Goal: Task Accomplishment & Management: Use online tool/utility

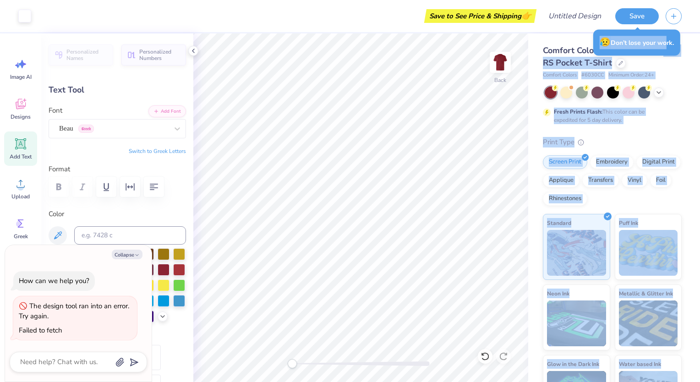
drag, startPoint x: 579, startPoint y: 68, endPoint x: 669, endPoint y: 53, distance: 90.6
click at [669, 53] on body "Art colors Save to See Price & Shipping 👉 Design Title Save Image AI Designs Ad…" at bounding box center [350, 191] width 700 height 382
click at [308, 345] on div "Back" at bounding box center [360, 207] width 335 height 348
click at [489, 357] on div at bounding box center [485, 356] width 15 height 15
click at [501, 357] on icon at bounding box center [503, 356] width 9 height 9
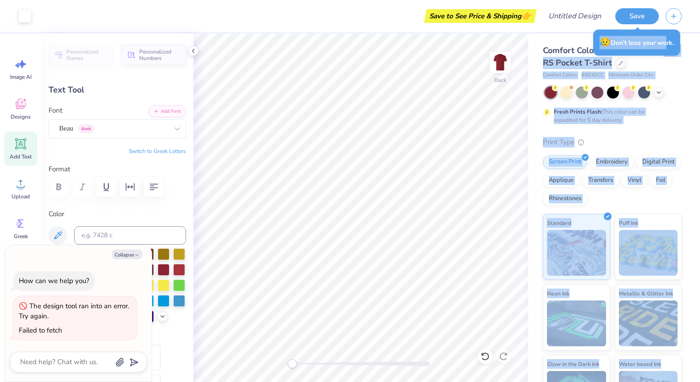
click at [267, 367] on div "Back" at bounding box center [360, 207] width 335 height 348
click at [485, 71] on img at bounding box center [500, 62] width 37 height 37
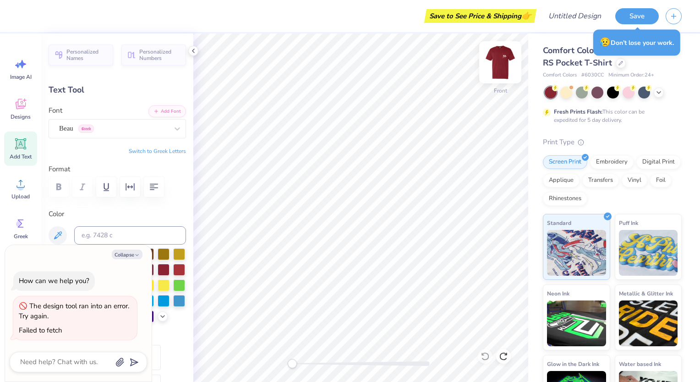
click at [498, 72] on div at bounding box center [500, 62] width 42 height 42
click at [493, 58] on img at bounding box center [500, 62] width 37 height 37
click at [18, 112] on div "Designs" at bounding box center [20, 109] width 33 height 34
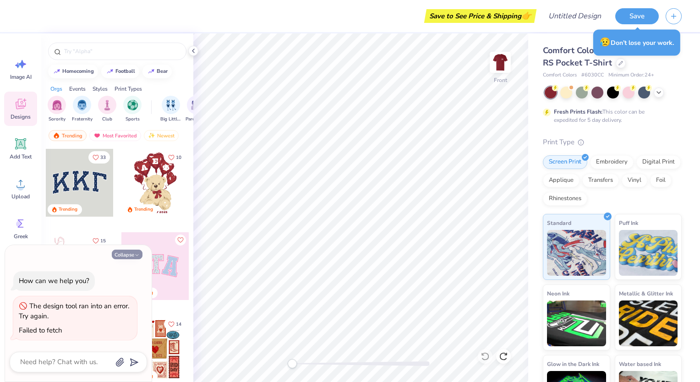
click at [138, 254] on icon "button" at bounding box center [136, 254] width 5 height 5
type textarea "x"
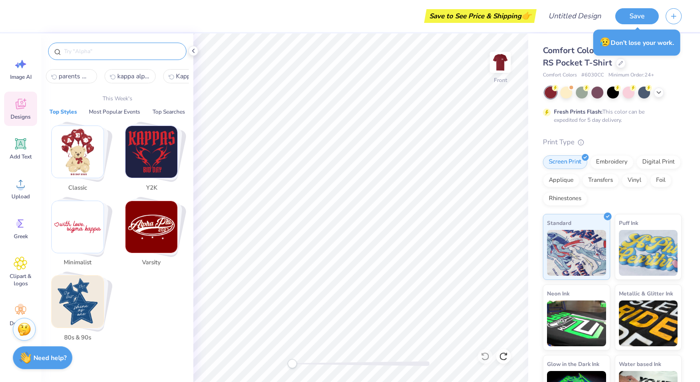
click at [91, 54] on input "text" at bounding box center [121, 51] width 117 height 9
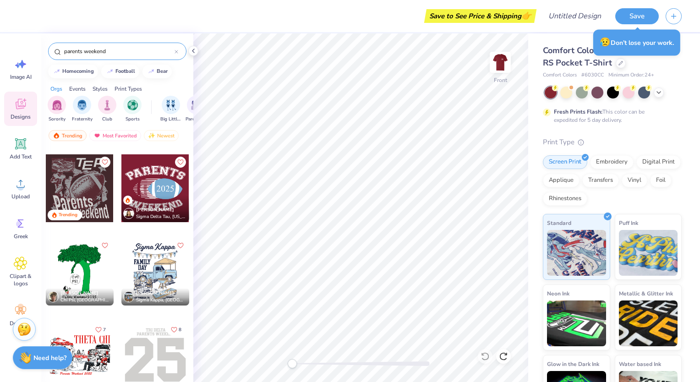
scroll to position [328, 0]
type input "parents weekend"
click at [25, 176] on div "Upload" at bounding box center [20, 188] width 33 height 34
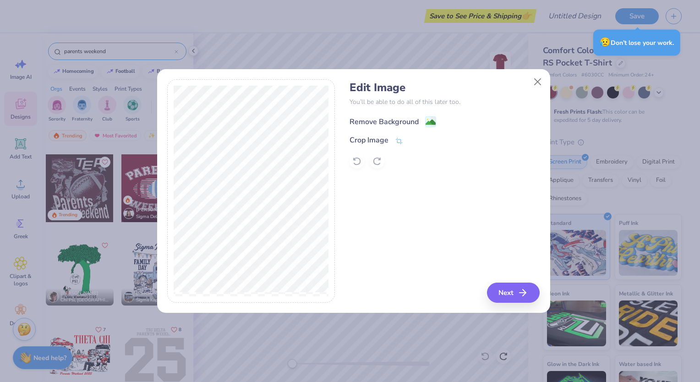
click at [382, 120] on div "Remove Background" at bounding box center [383, 121] width 69 height 11
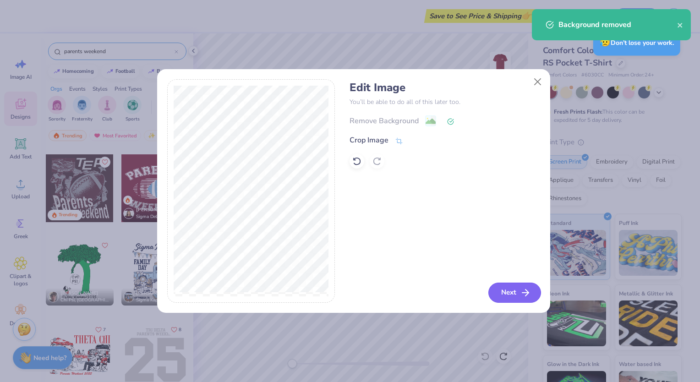
click at [499, 294] on button "Next" at bounding box center [514, 293] width 53 height 20
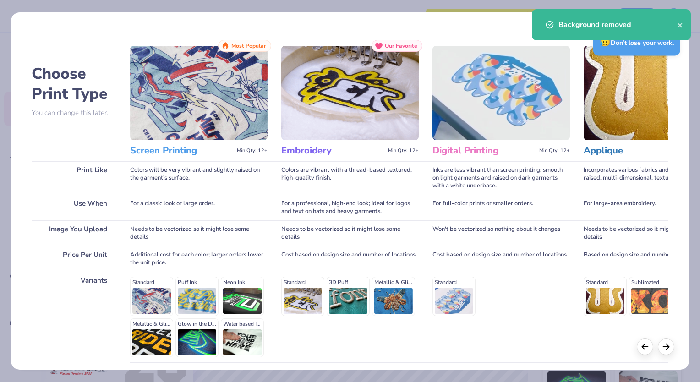
scroll to position [74, 0]
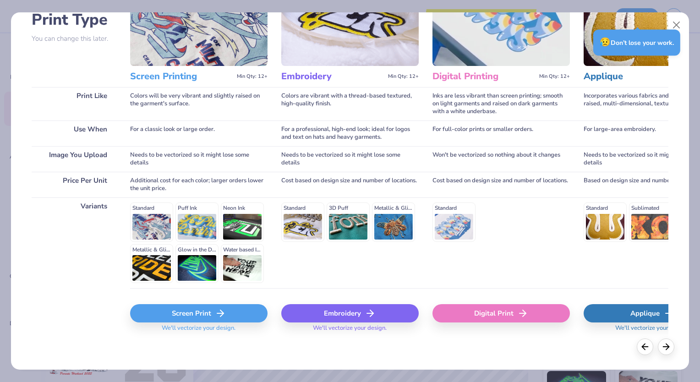
click at [185, 314] on div "Screen Print" at bounding box center [198, 313] width 137 height 18
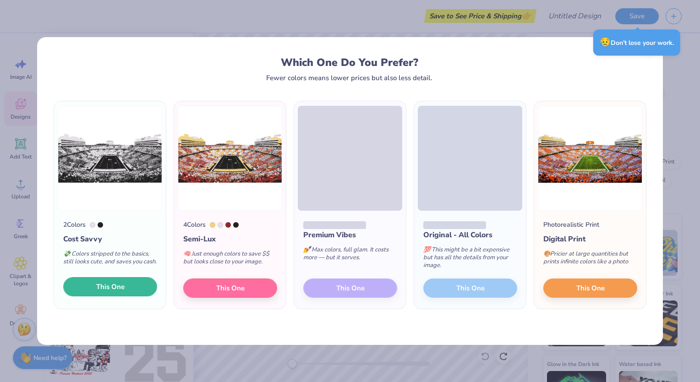
click at [136, 287] on button "This One" at bounding box center [110, 286] width 94 height 19
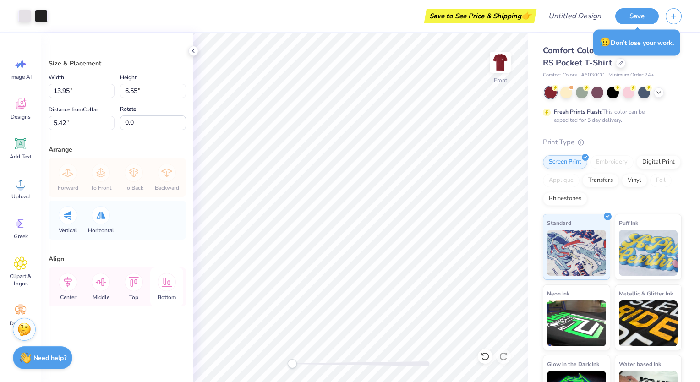
type input "13.95"
type input "6.55"
type input "5.42"
type input "13.40"
type input "6.29"
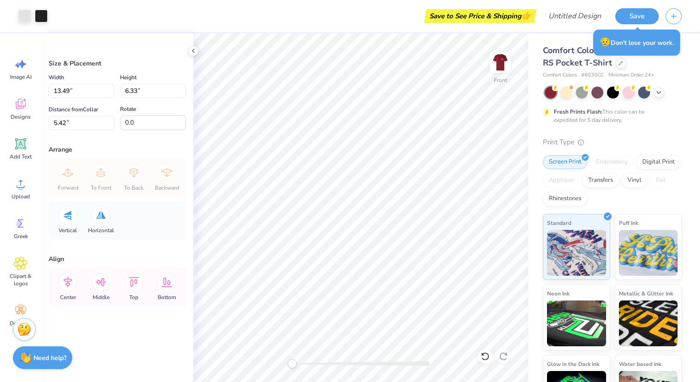
type input "13.49"
type input "6.33"
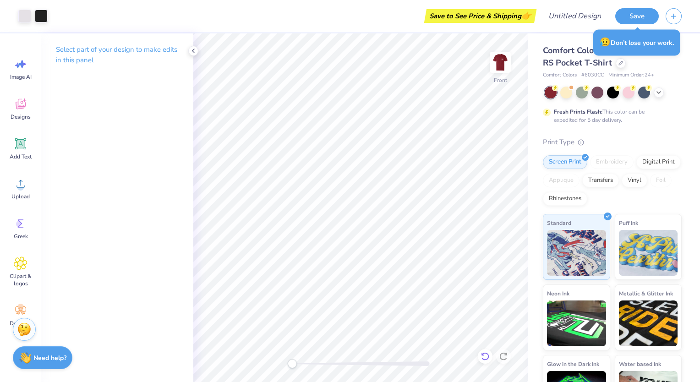
click at [483, 353] on icon at bounding box center [485, 356] width 8 height 8
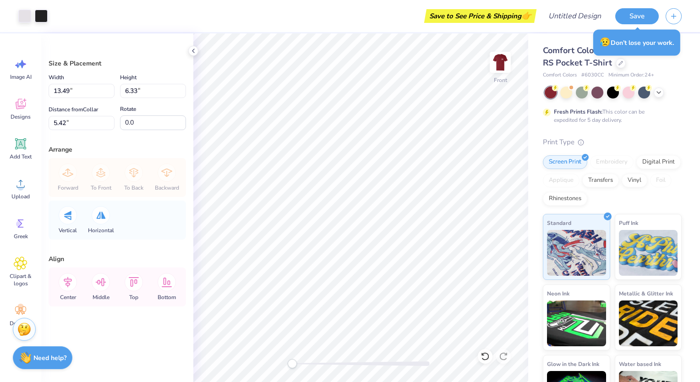
type input "13.49"
type input "6.33"
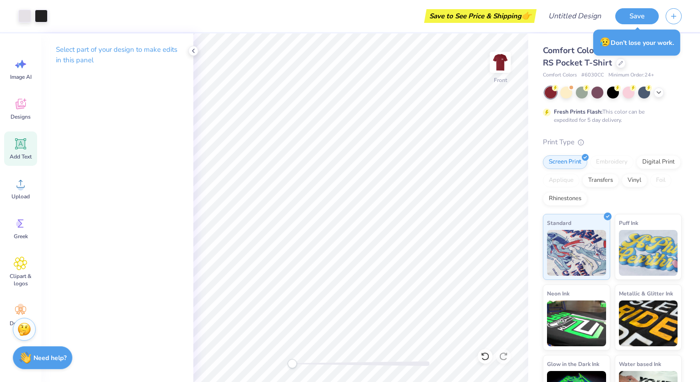
click at [24, 156] on span "Add Text" at bounding box center [21, 156] width 22 height 7
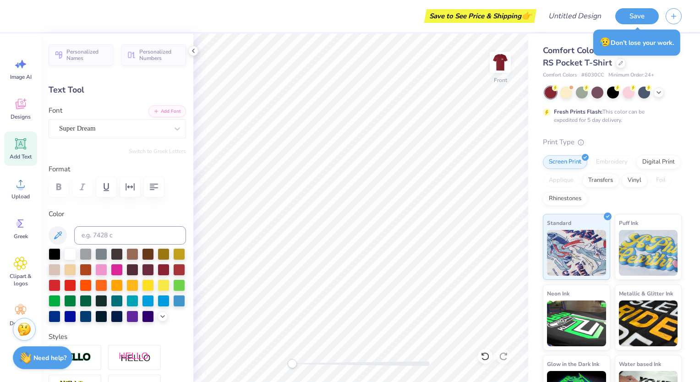
scroll to position [7, 1]
type textarea "P"
type textarea "Kappa Alpha Ordder"
click at [154, 120] on div "Super Dream" at bounding box center [117, 128] width 137 height 19
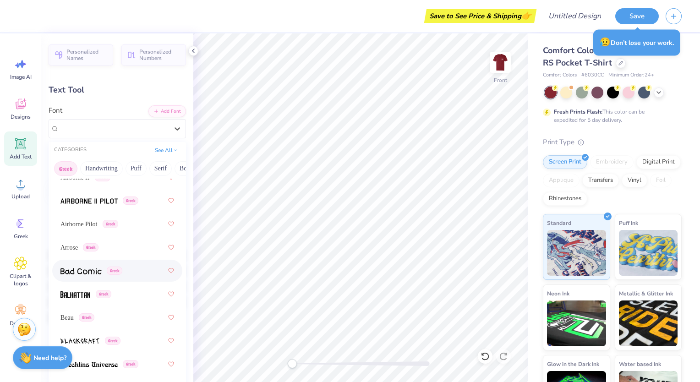
scroll to position [59, 0]
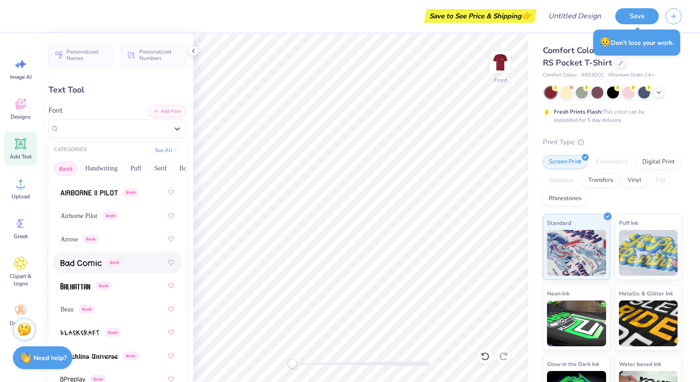
click at [88, 311] on span "Greek" at bounding box center [87, 309] width 16 height 8
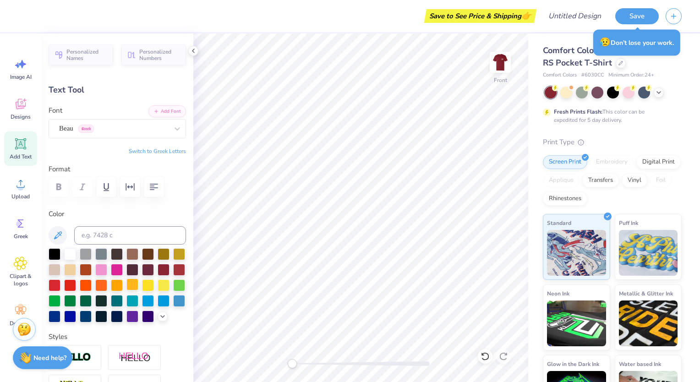
scroll to position [7, 2]
type input "14.32"
type input "1.51"
type input "13.50"
type input "11.65"
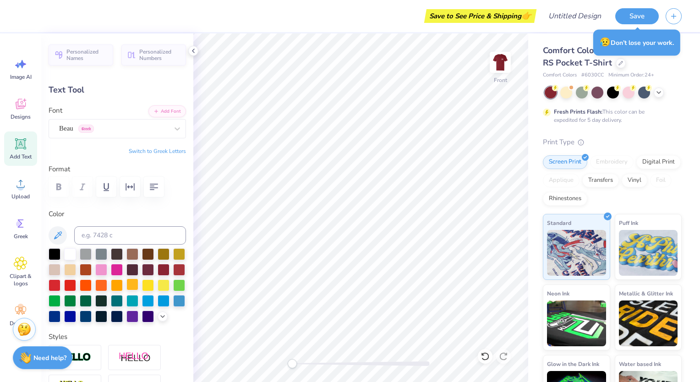
type input "1.23"
type textarea "Kappa Alpha Order"
click at [16, 140] on icon at bounding box center [20, 144] width 9 height 9
type input "6.03"
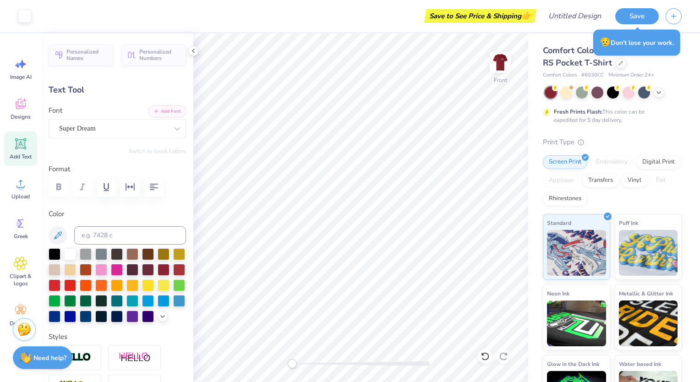
type input "1.75"
type input "13.38"
type textarea "p"
type textarea "Parents Weekend 2025"
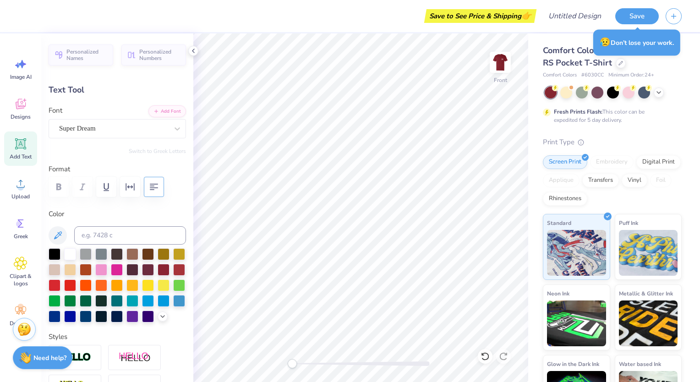
scroll to position [7, 5]
click at [101, 133] on div at bounding box center [113, 128] width 109 height 12
type input "14.32"
type input "0.95"
type input "13.78"
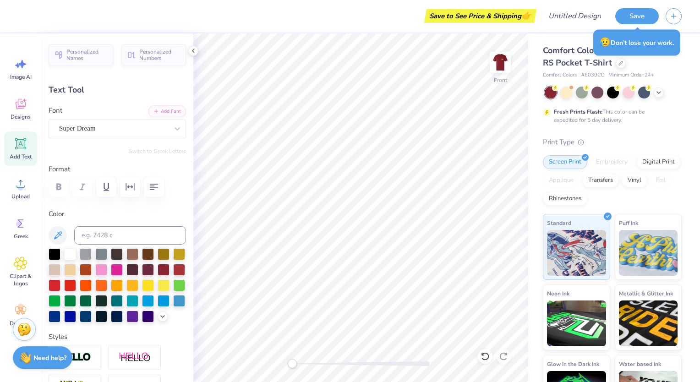
scroll to position [7, 2]
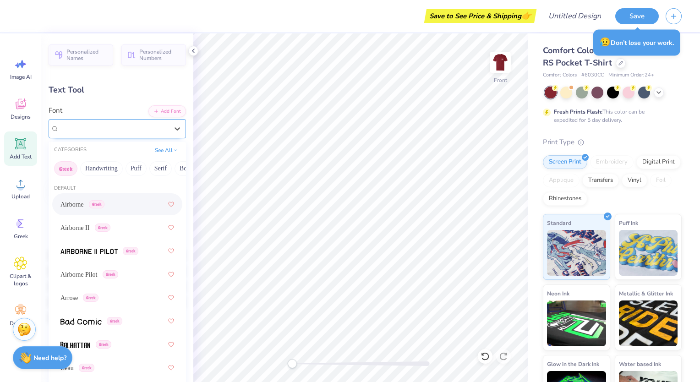
click at [158, 125] on div "Super Dream" at bounding box center [113, 128] width 111 height 14
drag, startPoint x: 87, startPoint y: 291, endPoint x: 77, endPoint y: 335, distance: 45.4
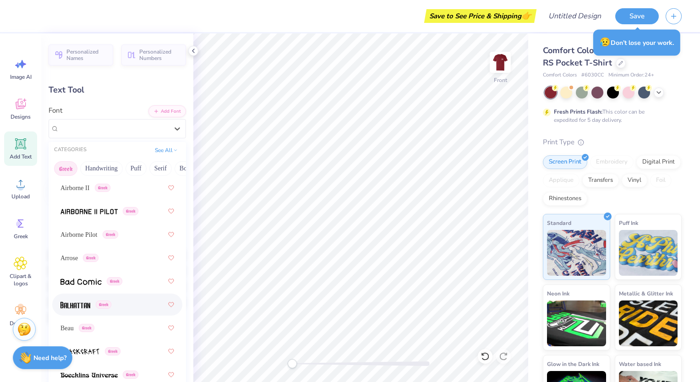
scroll to position [41, 0]
click at [77, 330] on div "Beau Greek" at bounding box center [77, 327] width 34 height 10
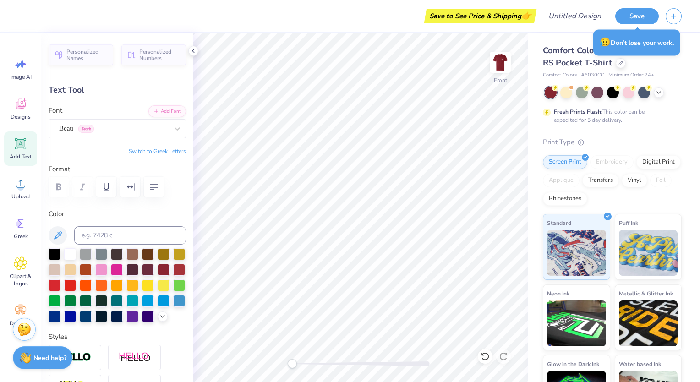
type input "13.09"
type input "1.17"
type input "13.66"
click at [502, 54] on img at bounding box center [500, 62] width 37 height 37
click at [501, 62] on img at bounding box center [500, 62] width 37 height 37
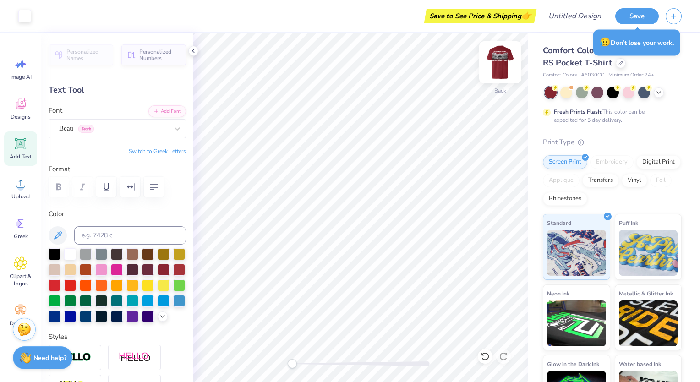
click at [501, 62] on img at bounding box center [500, 62] width 37 height 37
click at [498, 53] on img at bounding box center [500, 62] width 37 height 37
click at [495, 51] on img at bounding box center [500, 62] width 37 height 37
click at [192, 50] on polyline at bounding box center [193, 51] width 2 height 4
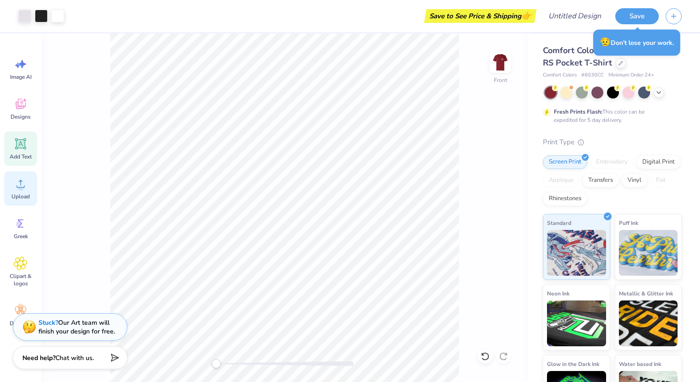
click at [22, 191] on div "Upload" at bounding box center [20, 188] width 33 height 34
click at [505, 63] on img at bounding box center [500, 62] width 37 height 37
click at [509, 62] on img at bounding box center [500, 62] width 37 height 37
